Goal: Transaction & Acquisition: Purchase product/service

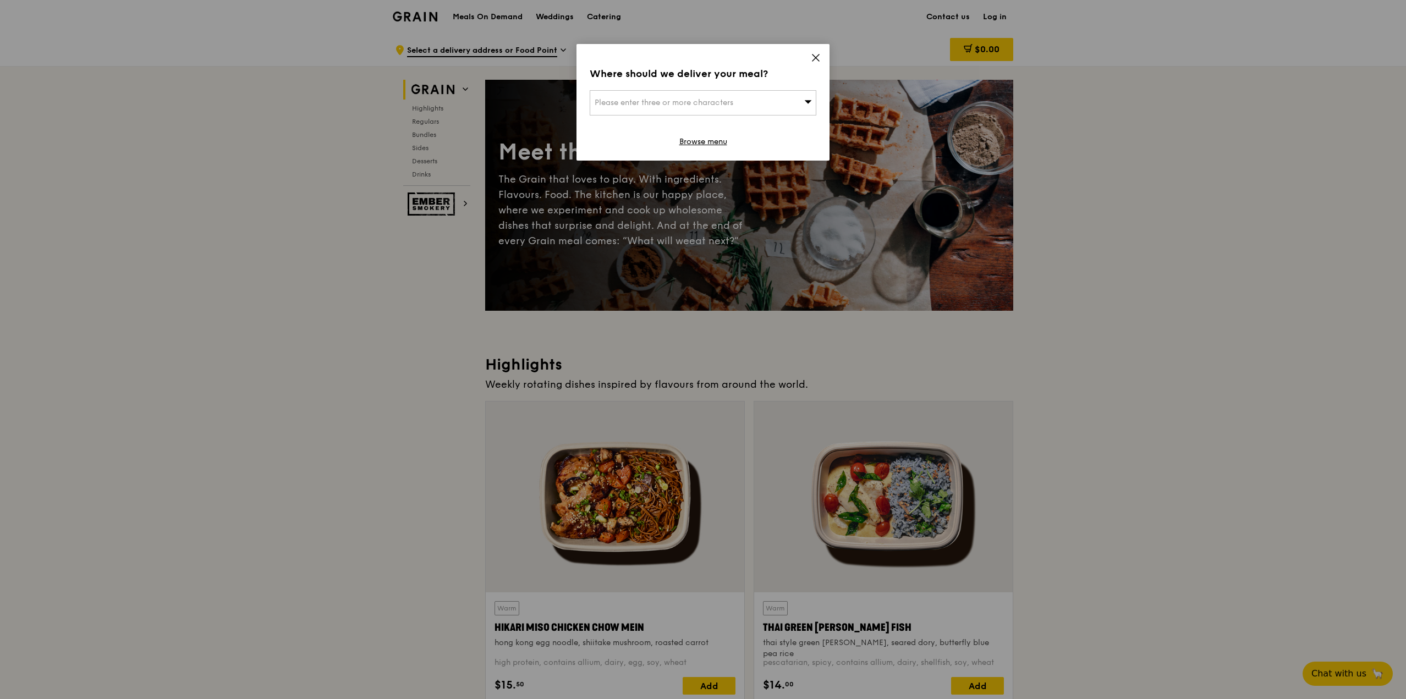
click at [820, 56] on icon at bounding box center [816, 58] width 10 height 10
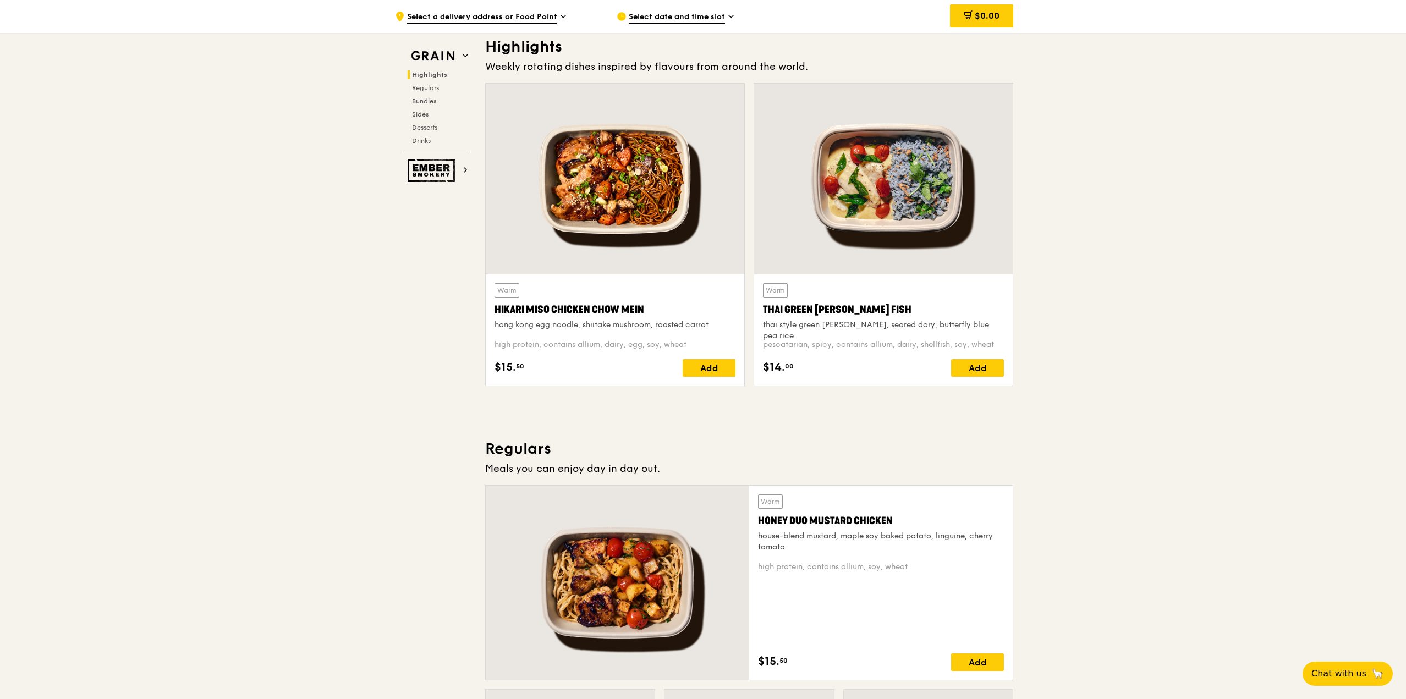
scroll to position [198, 0]
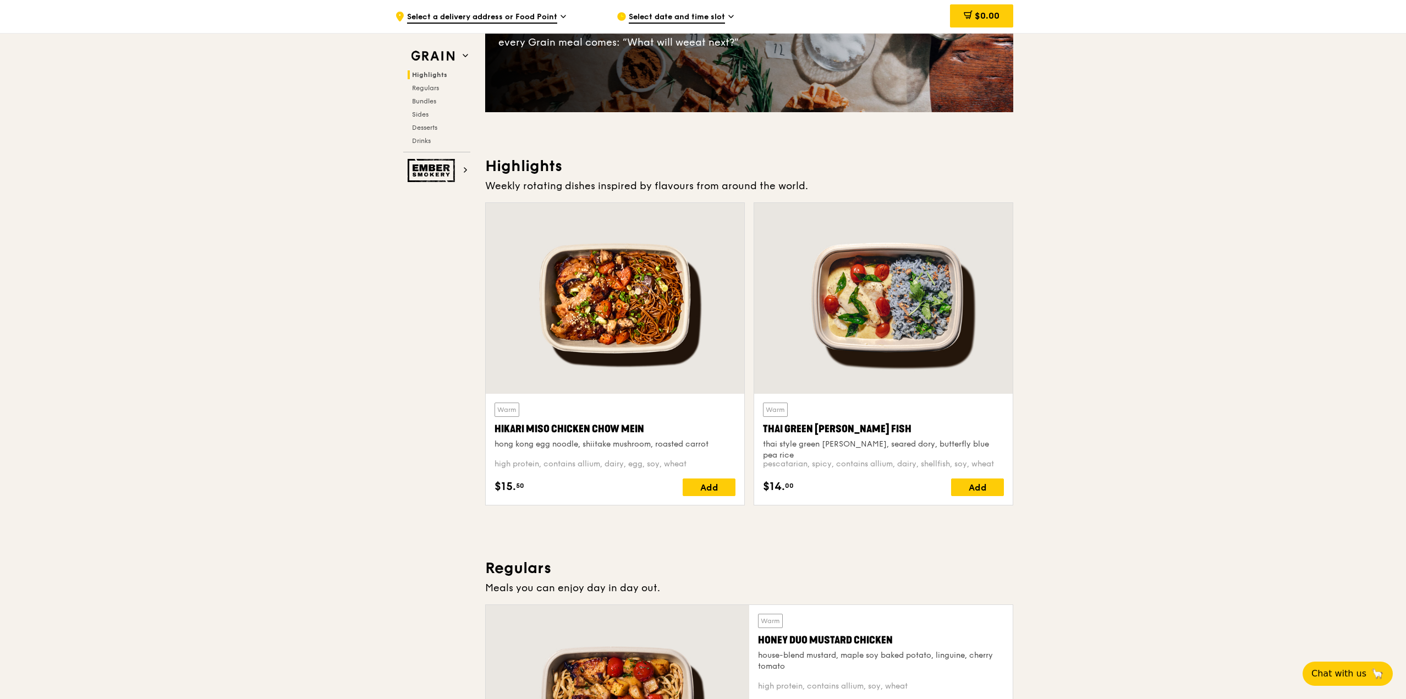
click at [657, 15] on span "Select date and time slot" at bounding box center [677, 18] width 96 height 12
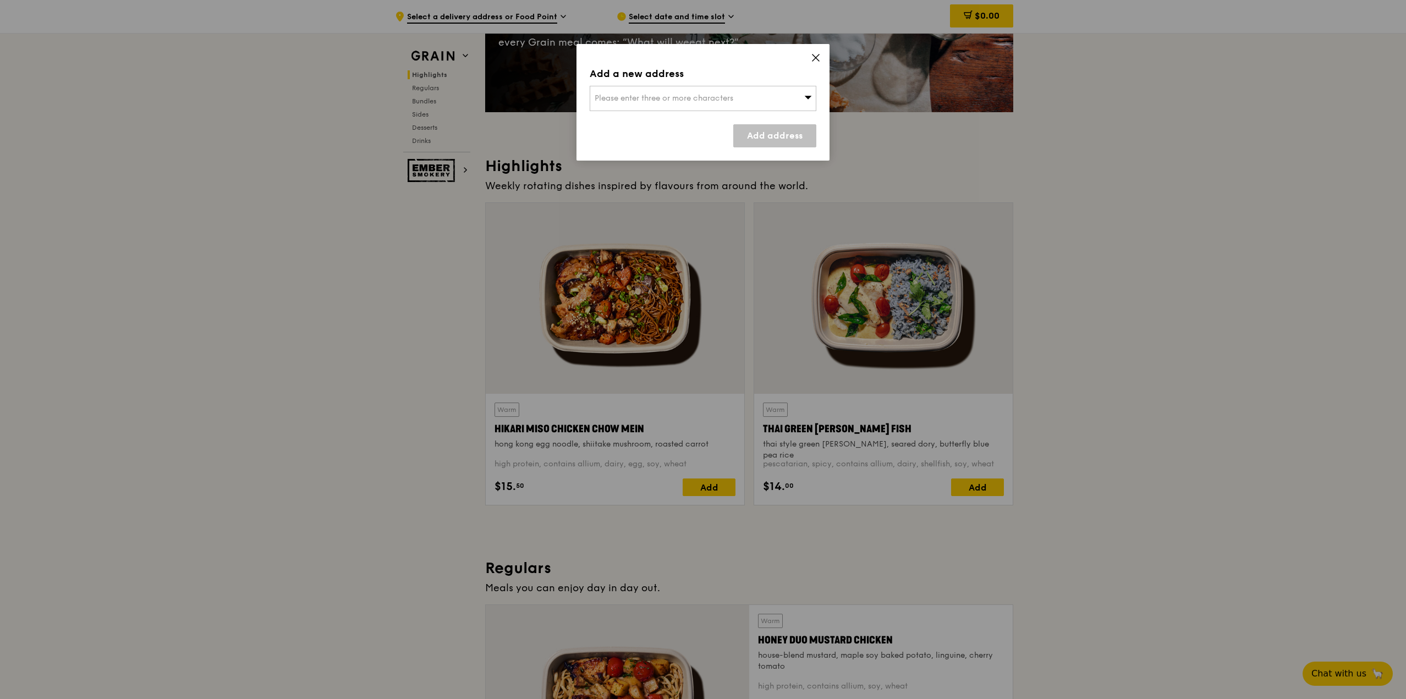
click at [792, 112] on div "Add a new address Please enter three or more characters Add address" at bounding box center [702, 102] width 253 height 117
click at [792, 107] on div "Please enter three or more characters" at bounding box center [703, 98] width 227 height 25
click at [811, 67] on div "Add a new address" at bounding box center [703, 73] width 227 height 15
click at [813, 62] on icon at bounding box center [816, 58] width 10 height 10
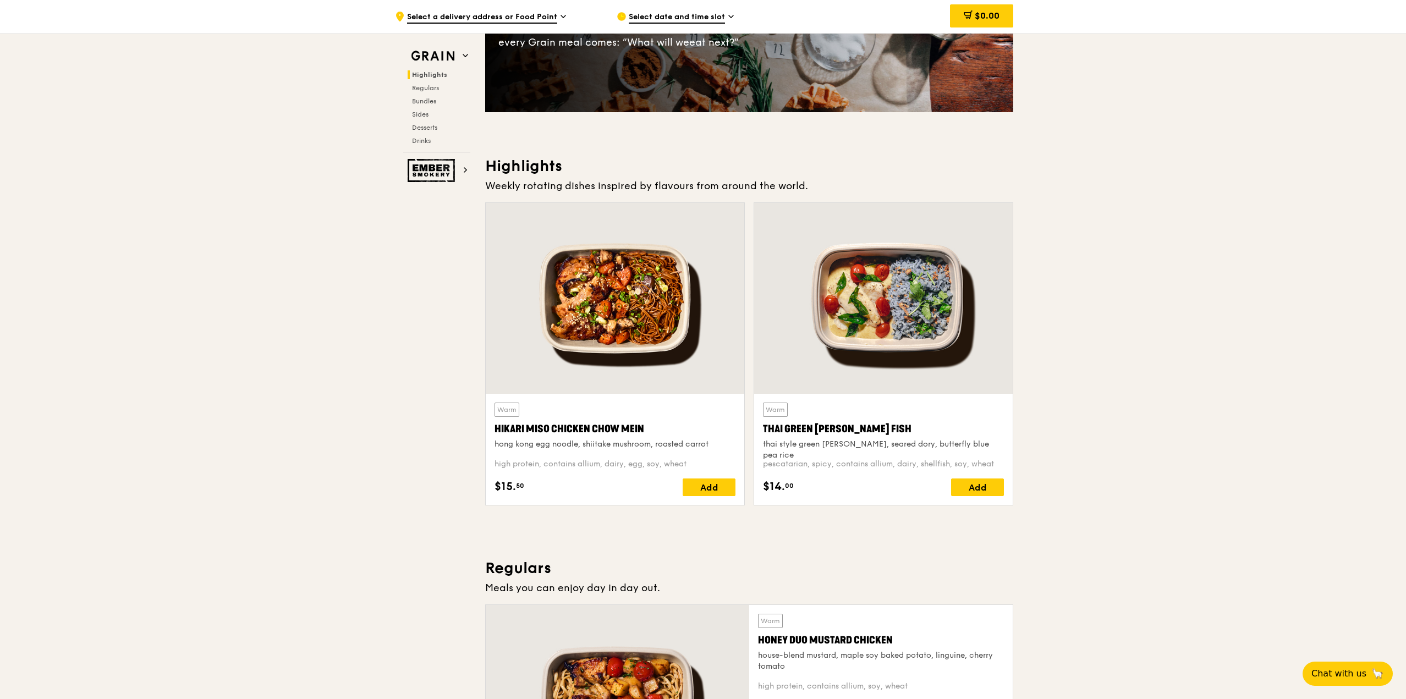
click at [514, 19] on span "Select a delivery address or Food Point" at bounding box center [482, 18] width 150 height 12
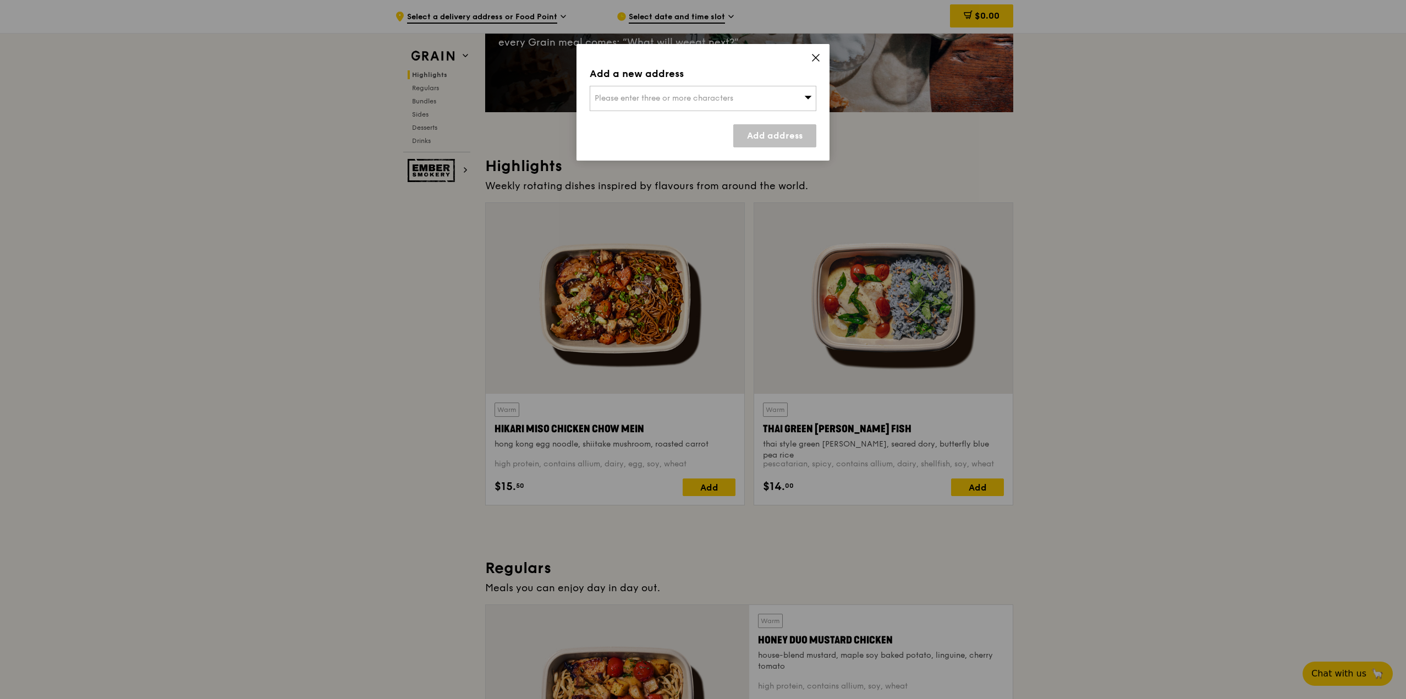
click at [715, 95] on span "Please enter three or more characters" at bounding box center [663, 97] width 139 height 9
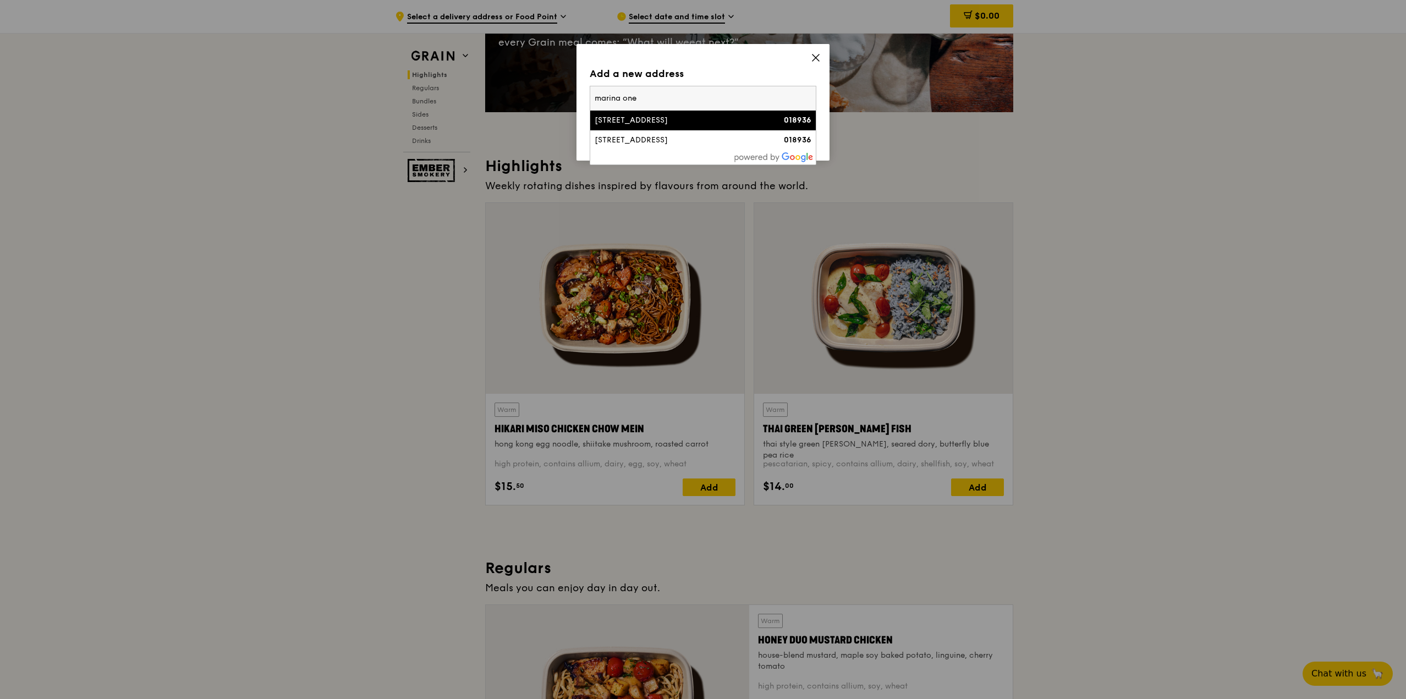
type input "marina one"
click at [708, 115] on div "[STREET_ADDRESS]" at bounding box center [675, 120] width 163 height 11
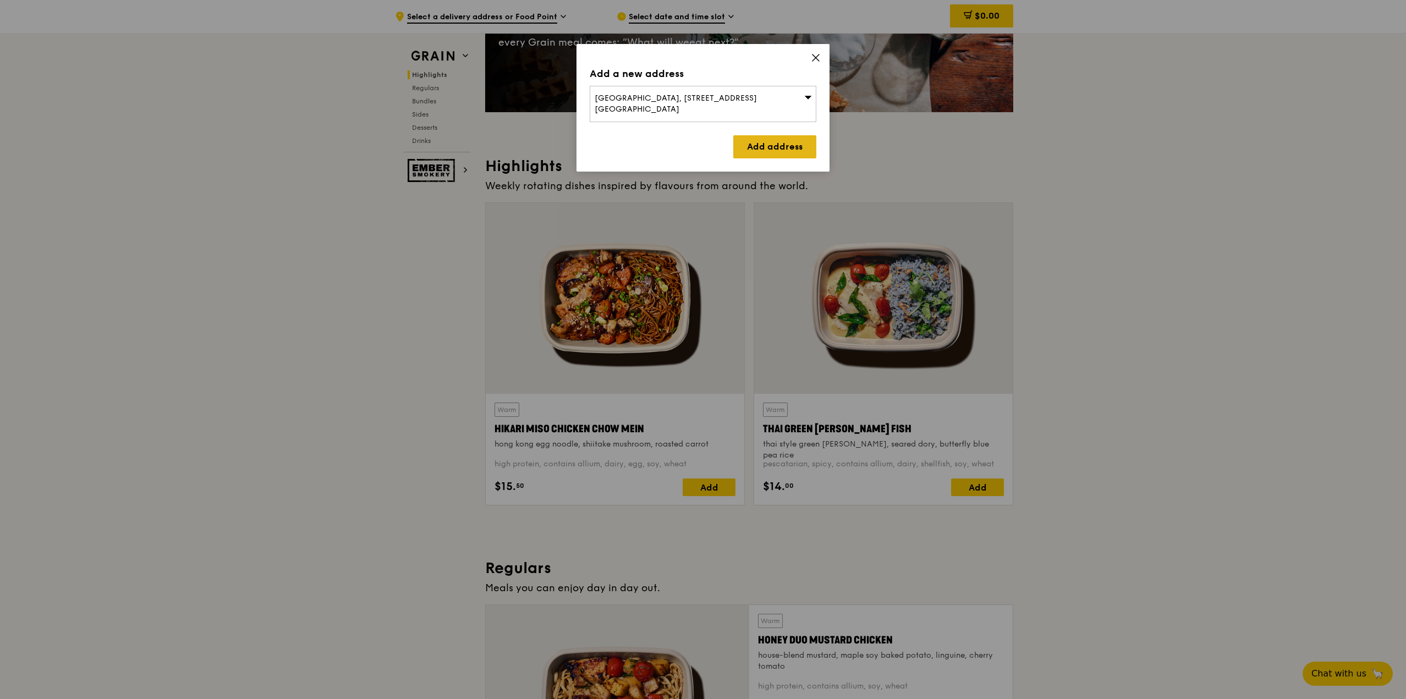
click at [769, 135] on link "Add address" at bounding box center [774, 146] width 83 height 23
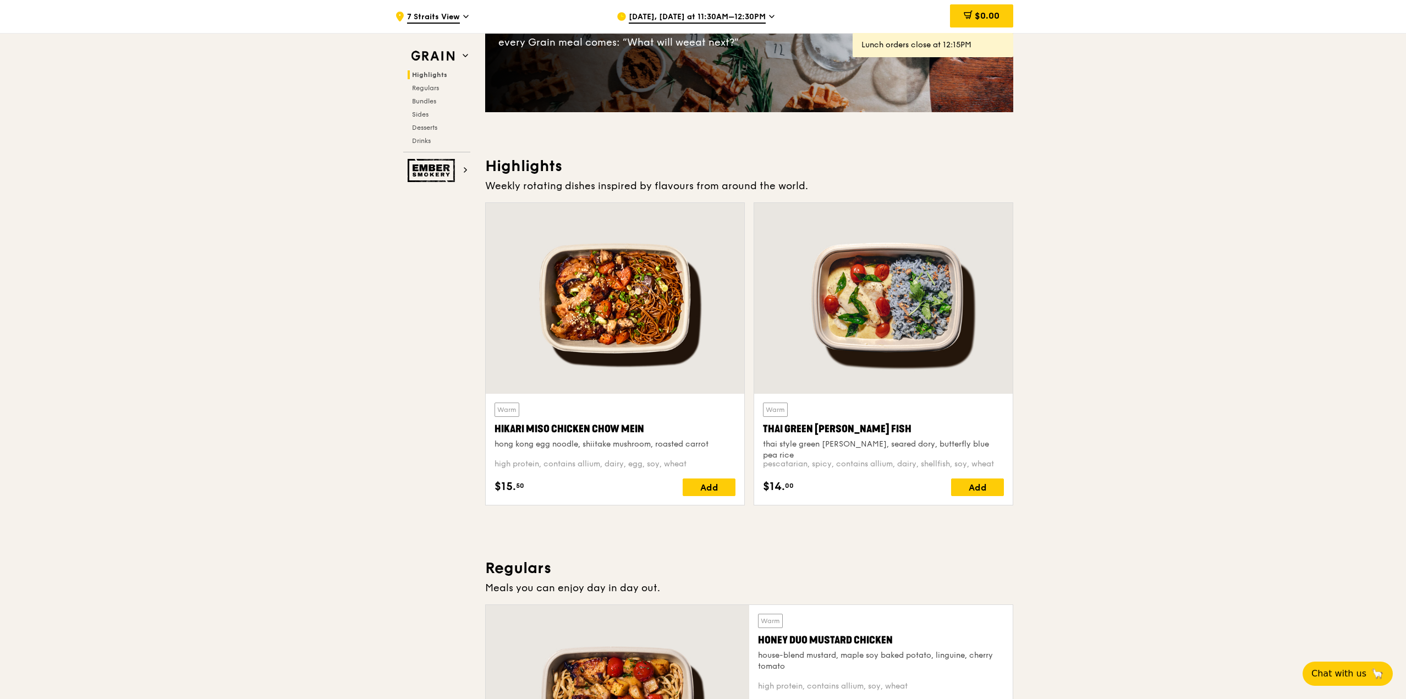
click at [715, 16] on span "[DATE], [DATE] at 11:30AM–12:30PM" at bounding box center [697, 18] width 137 height 12
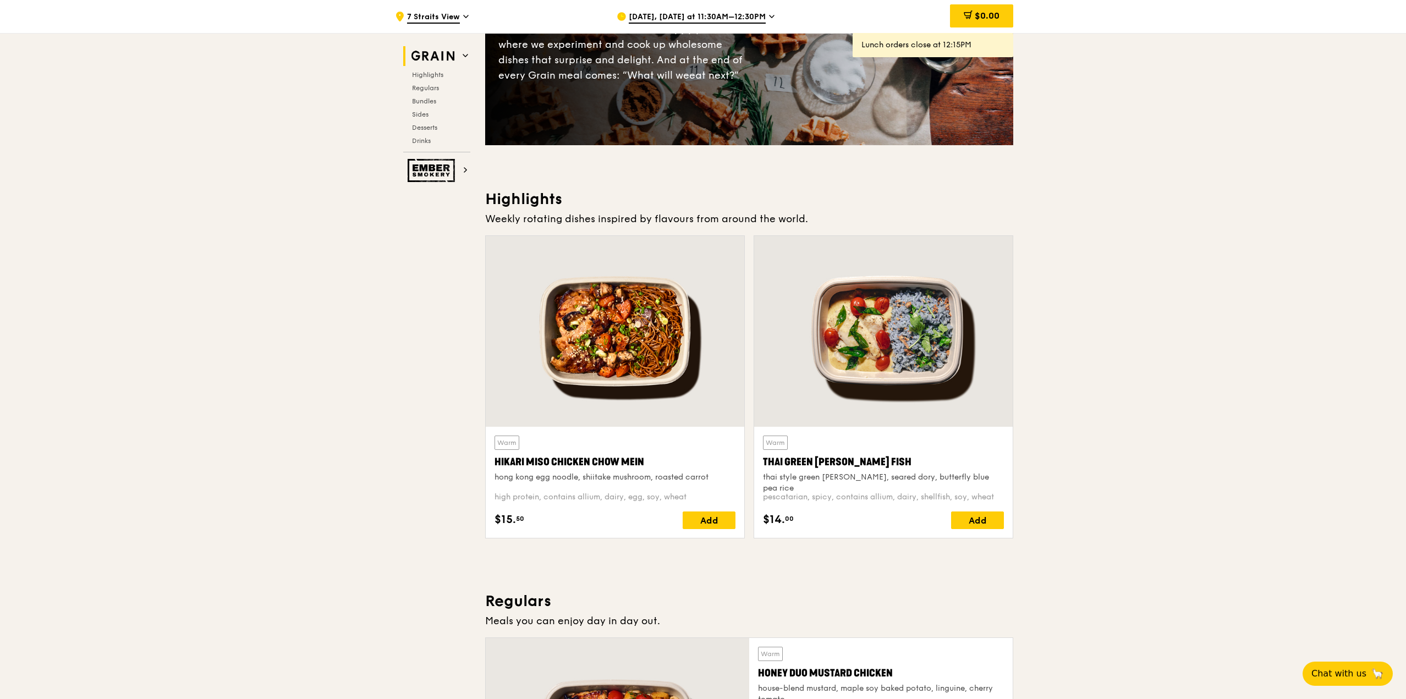
scroll to position [220, 0]
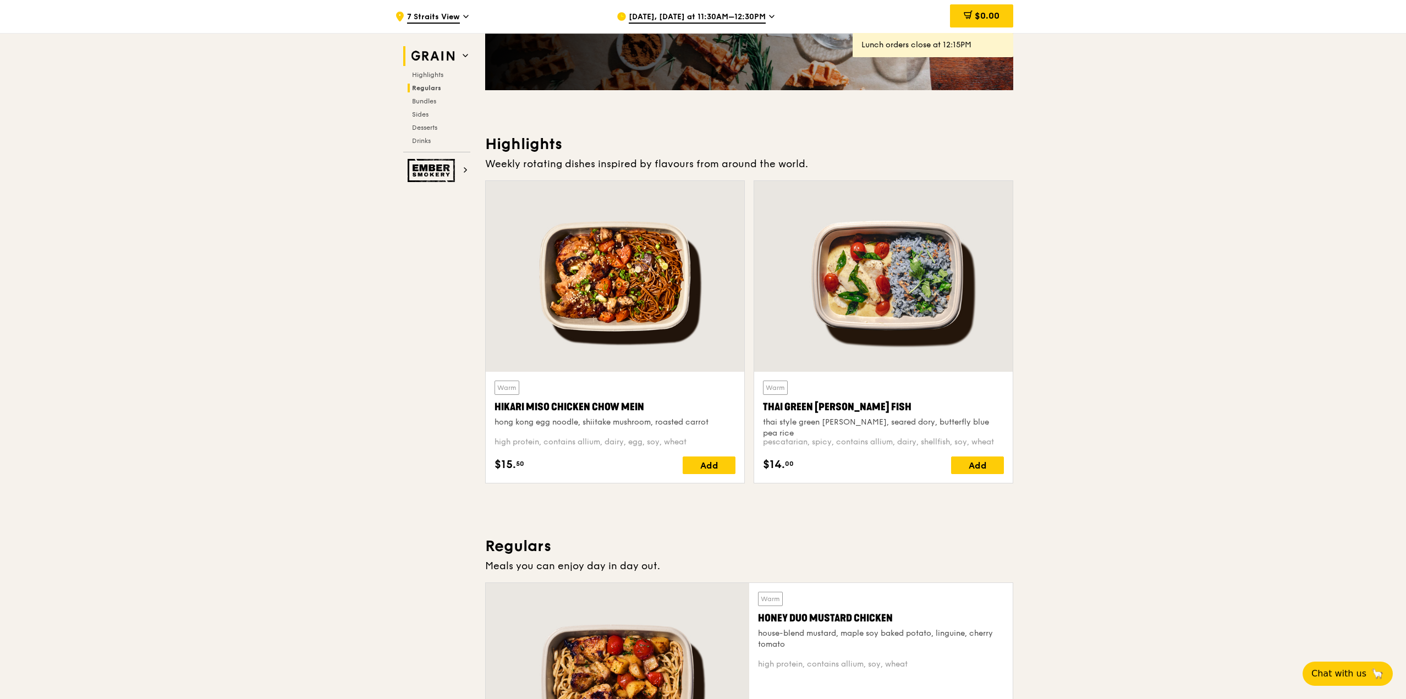
click at [430, 86] on span "Regulars" at bounding box center [426, 88] width 29 height 8
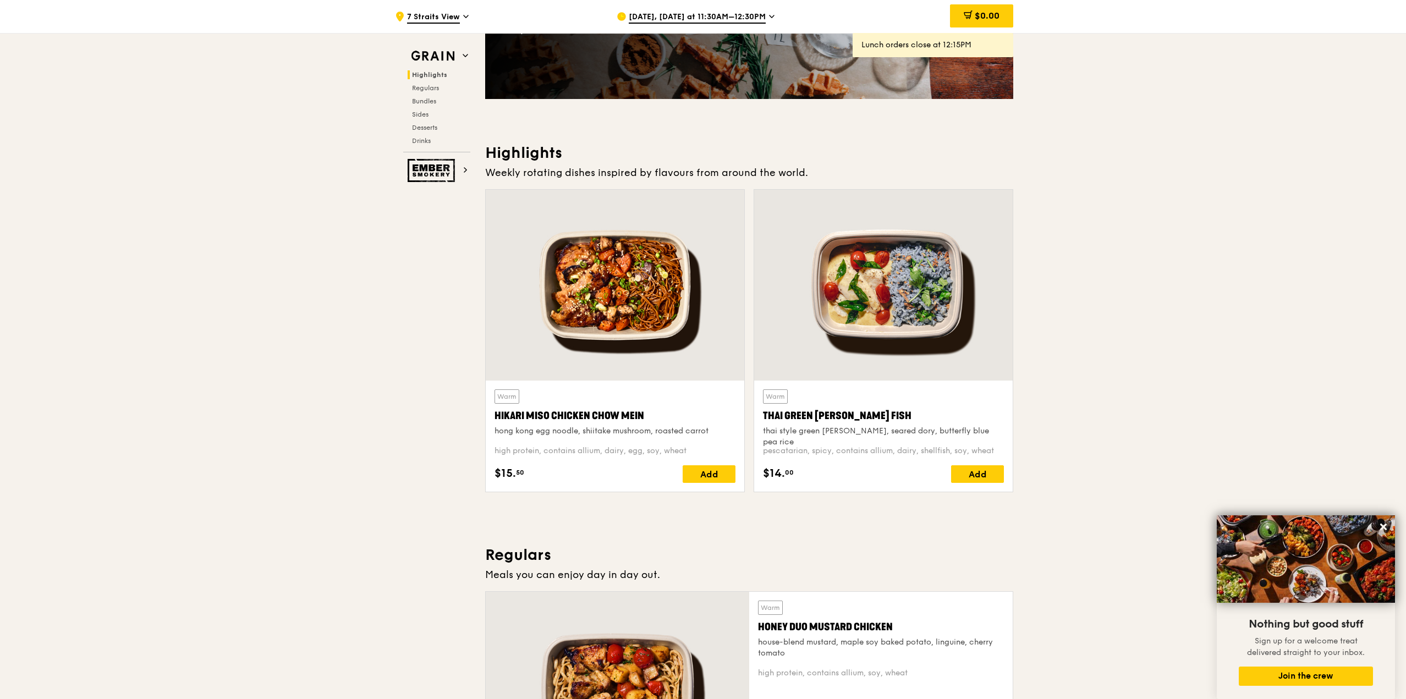
scroll to position [206, 0]
